Goal: Task Accomplishment & Management: Use online tool/utility

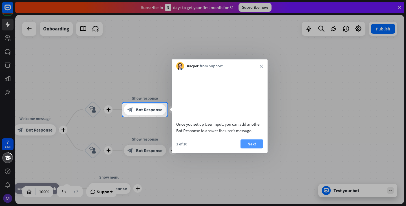
click at [256, 148] on button "Next" at bounding box center [251, 143] width 23 height 9
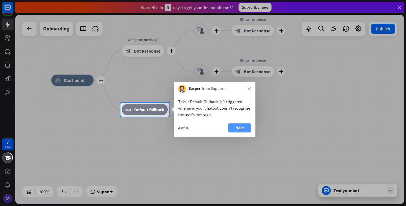
click at [246, 128] on button "Next" at bounding box center [239, 127] width 23 height 9
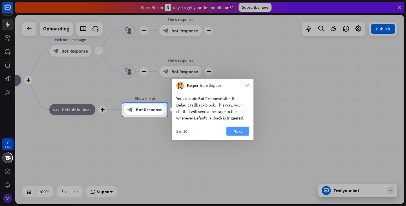
click at [232, 130] on button "Next" at bounding box center [237, 131] width 23 height 9
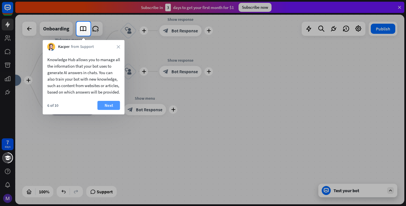
click at [111, 110] on button "Next" at bounding box center [109, 105] width 23 height 9
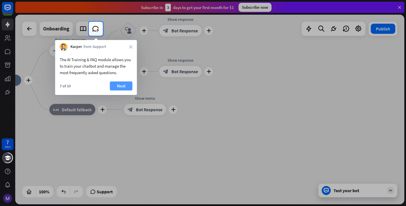
click at [123, 87] on button "Next" at bounding box center [121, 85] width 23 height 9
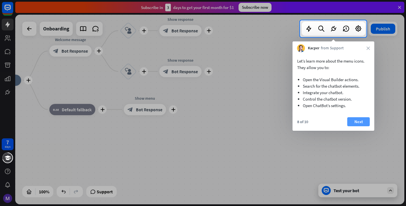
click at [357, 123] on button "Next" at bounding box center [358, 121] width 23 height 9
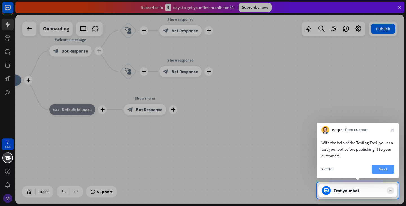
click at [382, 166] on button "Next" at bounding box center [382, 169] width 23 height 9
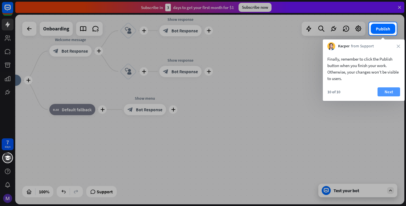
click at [388, 91] on button "Next" at bounding box center [388, 91] width 23 height 9
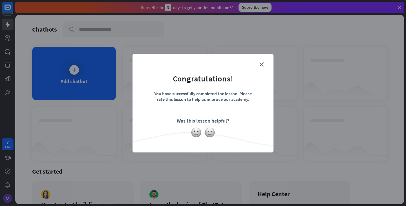
click at [263, 61] on form "Congratulations! You have successfully completed the lesson. Please rate this l…" at bounding box center [203, 94] width 127 height 67
click at [262, 65] on icon "close" at bounding box center [261, 64] width 4 height 4
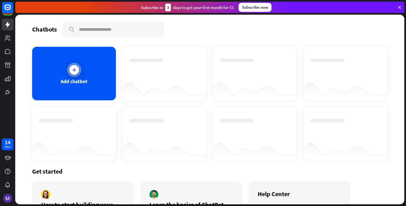
click at [76, 68] on icon at bounding box center [74, 70] width 6 height 6
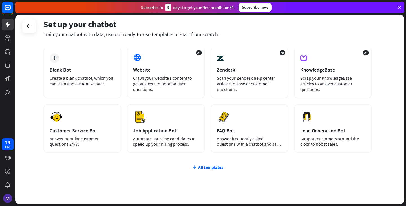
scroll to position [15, 0]
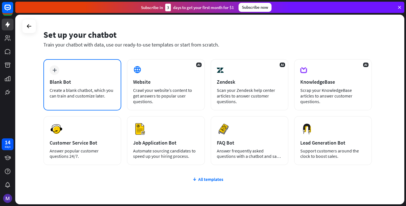
click at [94, 81] on div "Blank Bot" at bounding box center [82, 82] width 65 height 6
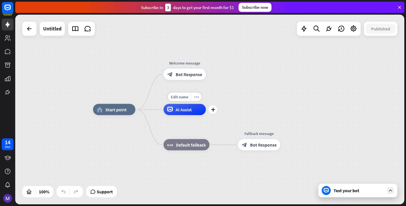
click at [179, 114] on div "AI Assist" at bounding box center [184, 109] width 42 height 11
click at [248, 81] on div "home_2 Start point Welcome message block_bot_response Bot Response AI Assist bl…" at bounding box center [209, 110] width 389 height 190
click at [186, 74] on span "Bot Response" at bounding box center [189, 75] width 26 height 6
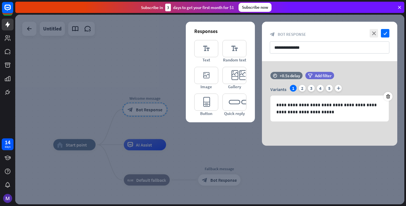
click at [109, 65] on div at bounding box center [209, 110] width 389 height 190
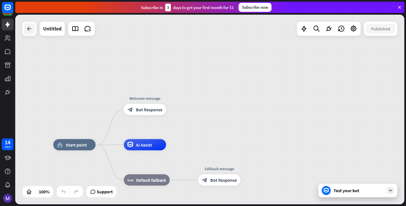
click at [34, 30] on div at bounding box center [29, 28] width 11 height 11
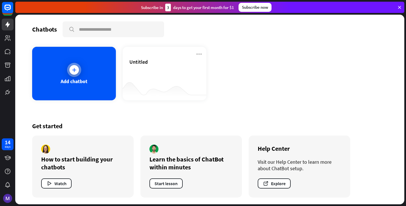
click at [74, 70] on icon at bounding box center [74, 70] width 6 height 6
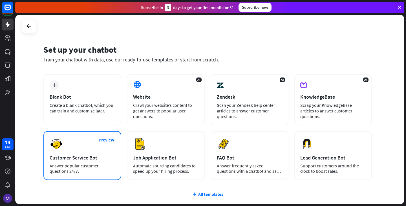
click at [97, 153] on div "Preview Customer Service Bot Answer popular customer questions 24/7." at bounding box center [82, 155] width 78 height 49
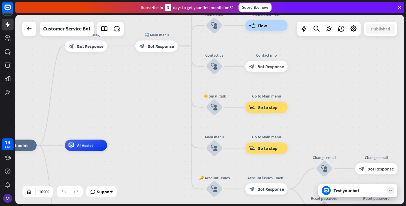
drag, startPoint x: 238, startPoint y: 120, endPoint x: 130, endPoint y: 161, distance: 115.4
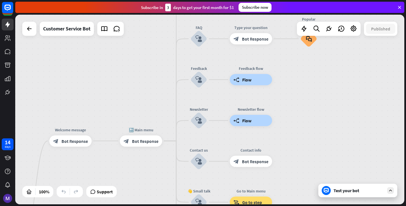
drag, startPoint x: 184, startPoint y: 108, endPoint x: 177, endPoint y: 197, distance: 89.1
click at [177, 197] on div "home_2 Start point Welcome message block_bot_response Bot Response 🔙 Main menu …" at bounding box center [209, 110] width 389 height 190
click at [70, 141] on span "Bot Response" at bounding box center [74, 141] width 26 height 6
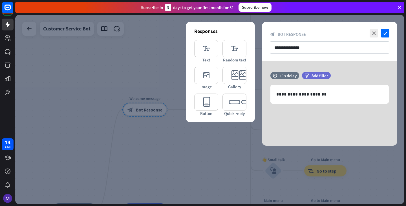
click at [227, 160] on div at bounding box center [209, 110] width 389 height 190
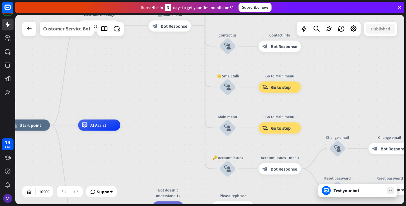
click at [80, 31] on div "Customer Service Bot" at bounding box center [66, 29] width 47 height 14
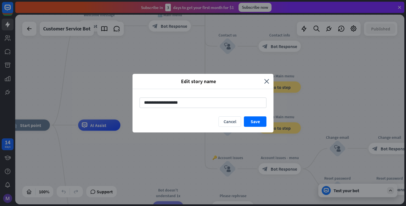
drag, startPoint x: 191, startPoint y: 103, endPoint x: 130, endPoint y: 103, distance: 60.6
click at [130, 103] on div "**********" at bounding box center [203, 103] width 406 height 206
type input "*******"
click at [254, 120] on button "Save" at bounding box center [255, 121] width 23 height 10
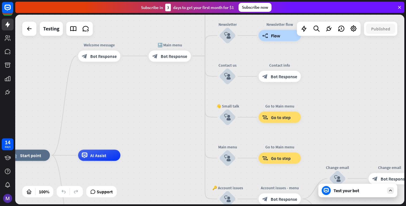
click at [351, 194] on div "Test your bot" at bounding box center [357, 191] width 79 height 14
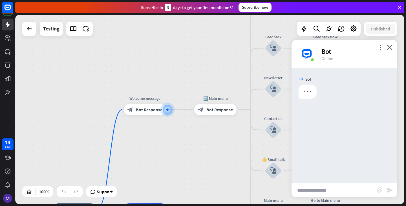
click at [326, 195] on input "text" at bounding box center [333, 190] width 85 height 14
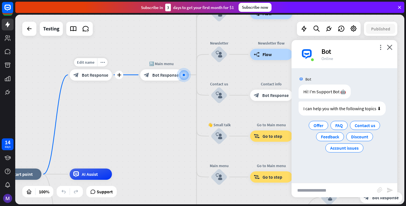
click at [93, 74] on span "Bot Response" at bounding box center [95, 75] width 26 height 6
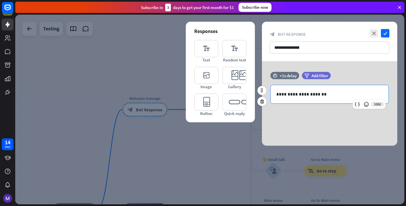
click at [334, 94] on p "**********" at bounding box center [329, 94] width 107 height 7
drag, startPoint x: 327, startPoint y: 94, endPoint x: 278, endPoint y: 90, distance: 49.2
click at [278, 90] on div "**********" at bounding box center [330, 94] width 118 height 18
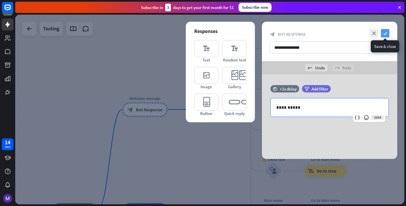
click at [386, 32] on icon "check" at bounding box center [385, 33] width 8 height 8
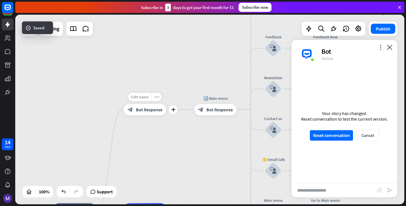
click at [144, 97] on span "Edit name" at bounding box center [139, 96] width 17 height 5
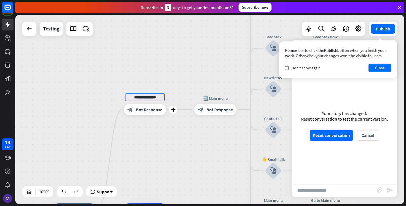
drag, startPoint x: 163, startPoint y: 100, endPoint x: 123, endPoint y: 98, distance: 40.1
click at [124, 104] on div "**********" at bounding box center [145, 109] width 42 height 11
type input "*****"
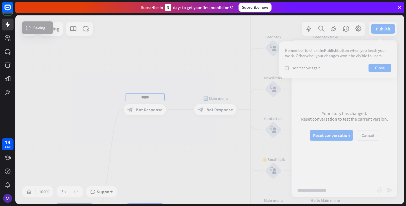
click at [223, 167] on div "home_2 Start point ***** block_bot_response Bot Response 🔙 Main menu block_bot_…" at bounding box center [209, 110] width 389 height 190
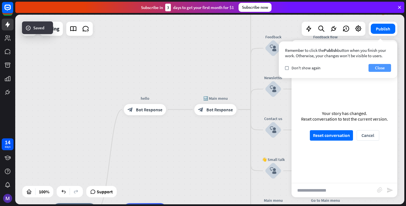
click at [380, 68] on button "Close" at bounding box center [379, 68] width 23 height 8
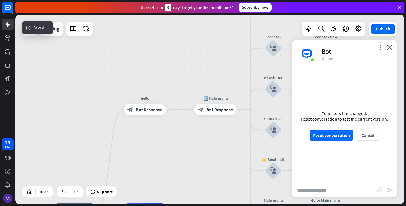
click at [218, 146] on div "home_2 Start point hello block_bot_response Bot Response 🔙 Main menu block_bot_…" at bounding box center [209, 110] width 389 height 190
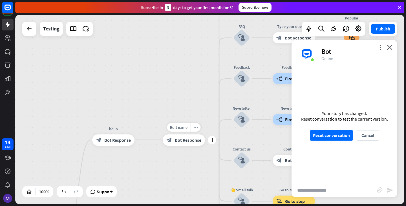
click at [198, 127] on div "more_horiz" at bounding box center [195, 127] width 10 height 8
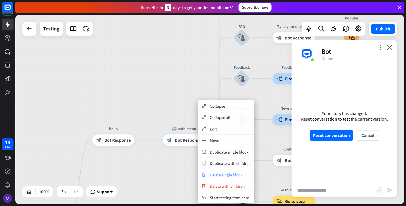
click at [220, 177] on span "Delete single block" at bounding box center [226, 174] width 33 height 5
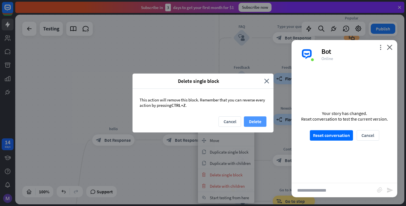
click at [249, 123] on button "Delete" at bounding box center [255, 121] width 23 height 10
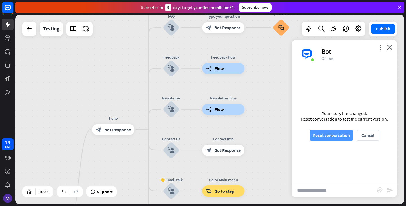
click at [336, 138] on button "Reset conversation" at bounding box center [331, 135] width 43 height 10
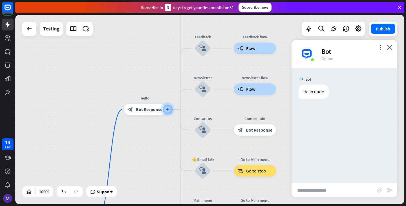
click at [329, 190] on input "text" at bounding box center [333, 190] width 85 height 14
type input "**"
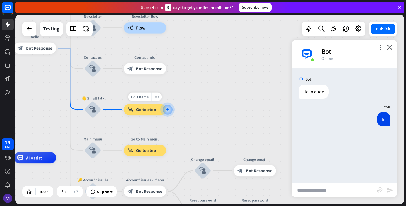
click at [151, 112] on span "Go to step" at bounding box center [146, 110] width 20 height 6
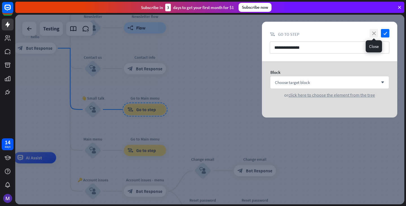
click at [374, 30] on icon "close" at bounding box center [374, 33] width 8 height 8
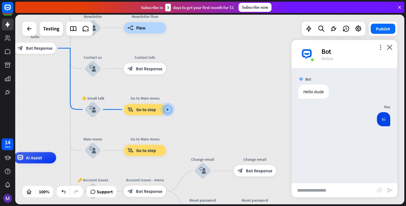
click at [222, 84] on div "home_2 Start point hello block_bot_response Bot Response Our offer block_user_i…" at bounding box center [209, 110] width 389 height 190
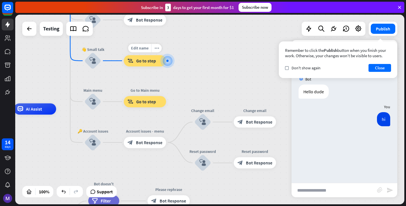
click at [168, 63] on div at bounding box center [168, 61] width 6 height 6
